Goal: Communication & Community: Participate in discussion

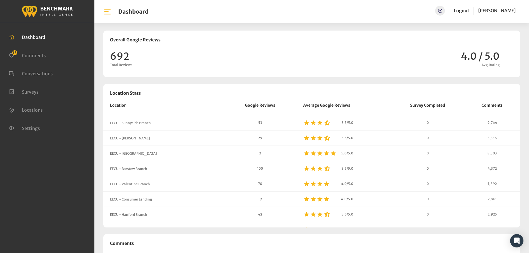
scroll to position [476, 529]
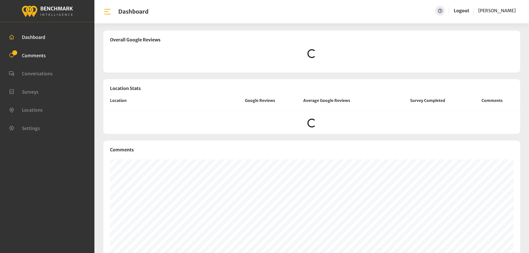
click at [34, 55] on span "Comments" at bounding box center [34, 55] width 24 height 6
